Goal: Check status: Check status

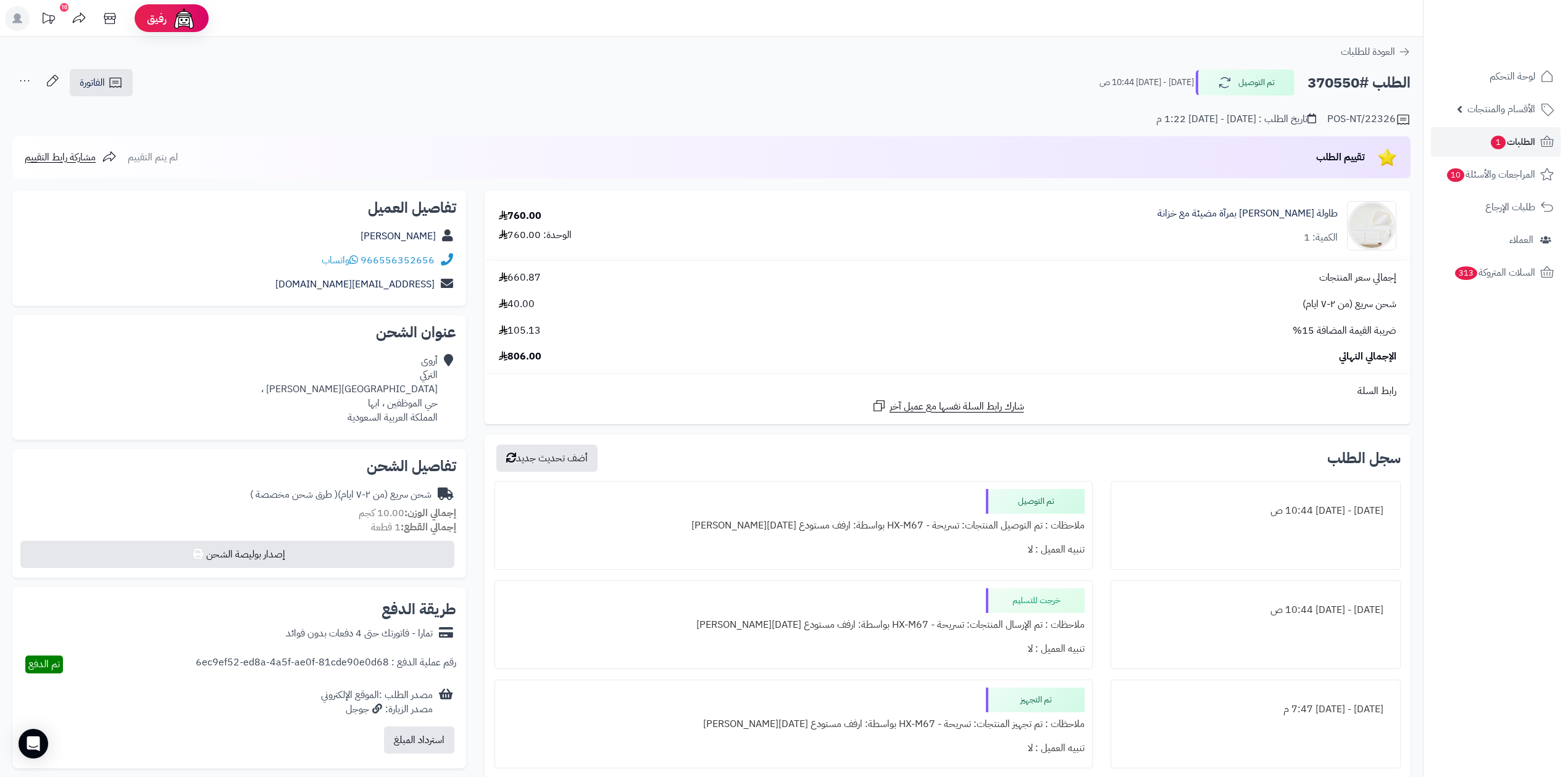
click at [1535, 144] on link "الطلبات 1" at bounding box center [1495, 142] width 129 height 30
